Goal: Task Accomplishment & Management: Use online tool/utility

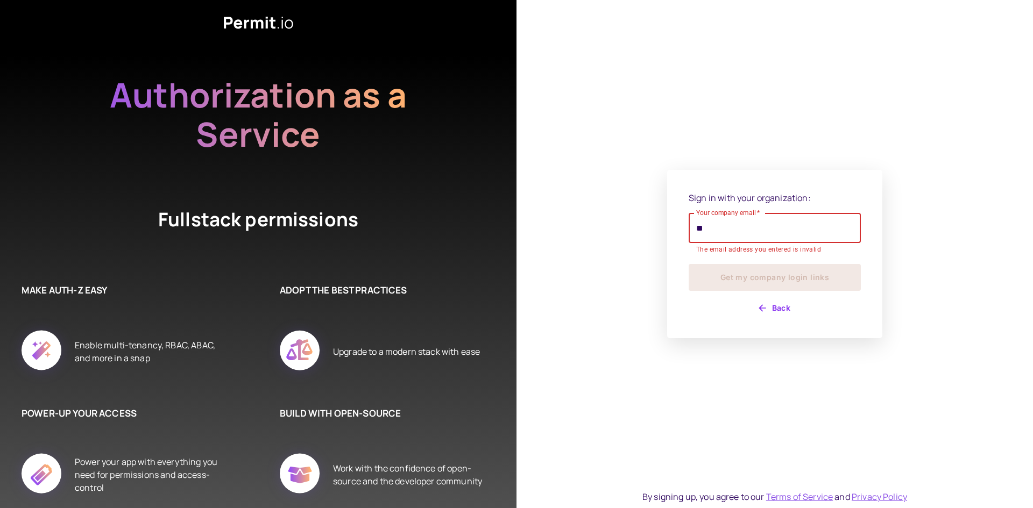
type input "**********"
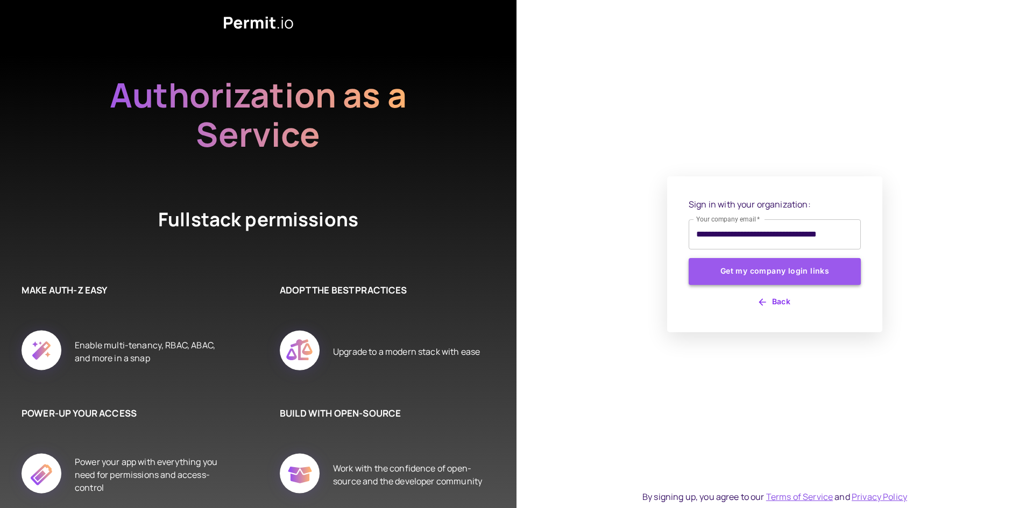
click at [778, 277] on button "Get my company login links" at bounding box center [775, 271] width 172 height 27
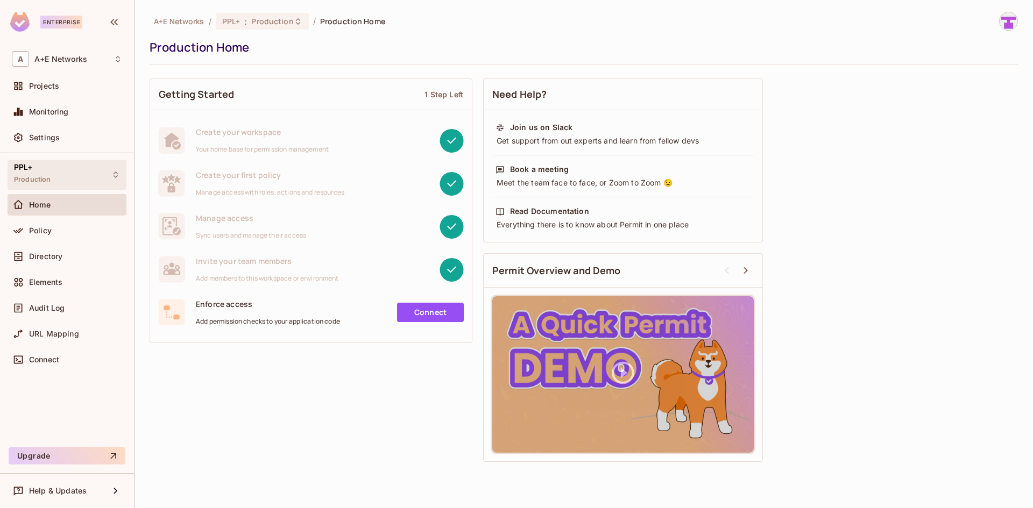
click at [115, 175] on icon at bounding box center [115, 175] width 9 height 9
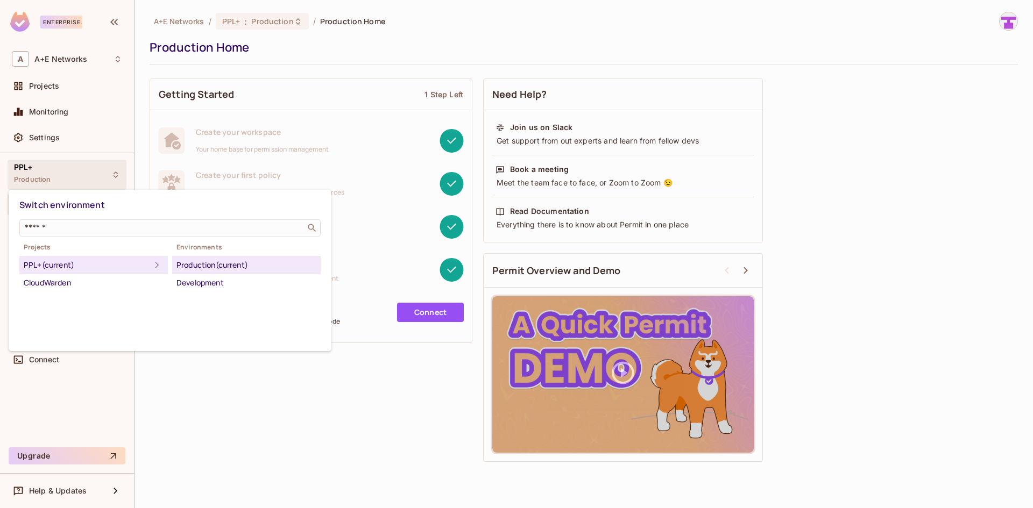
click at [507, 25] on div at bounding box center [516, 254] width 1033 height 508
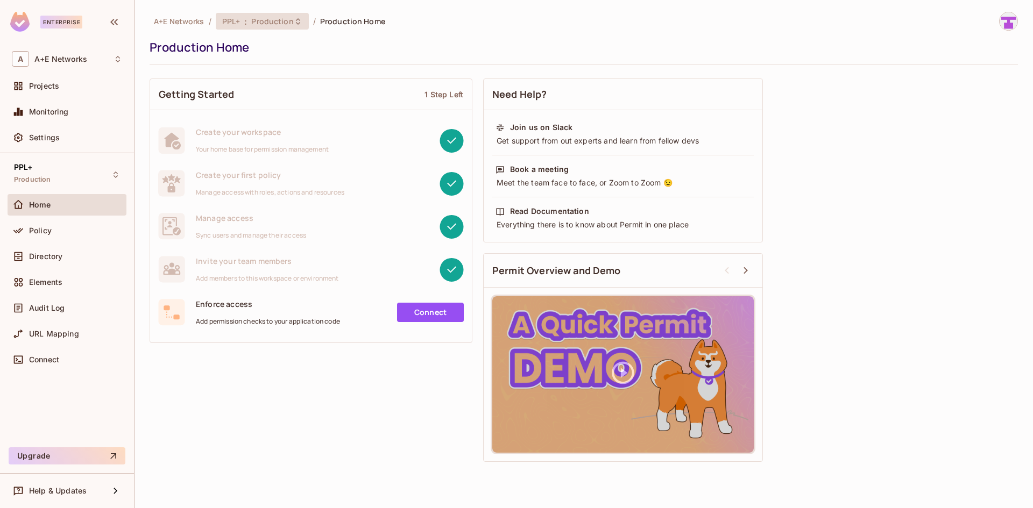
click at [300, 20] on icon at bounding box center [298, 21] width 9 height 9
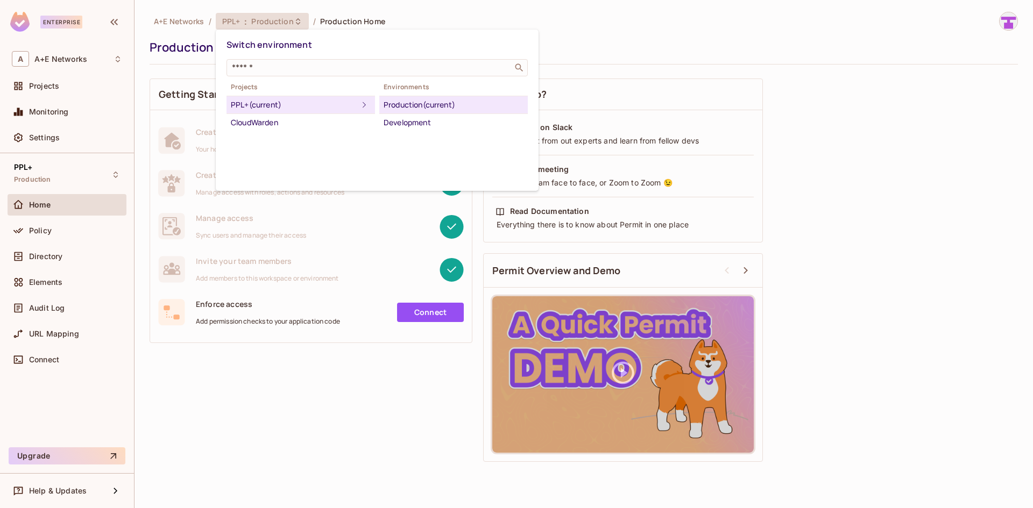
click at [902, 19] on div at bounding box center [516, 254] width 1033 height 508
